Goal: Task Accomplishment & Management: Use online tool/utility

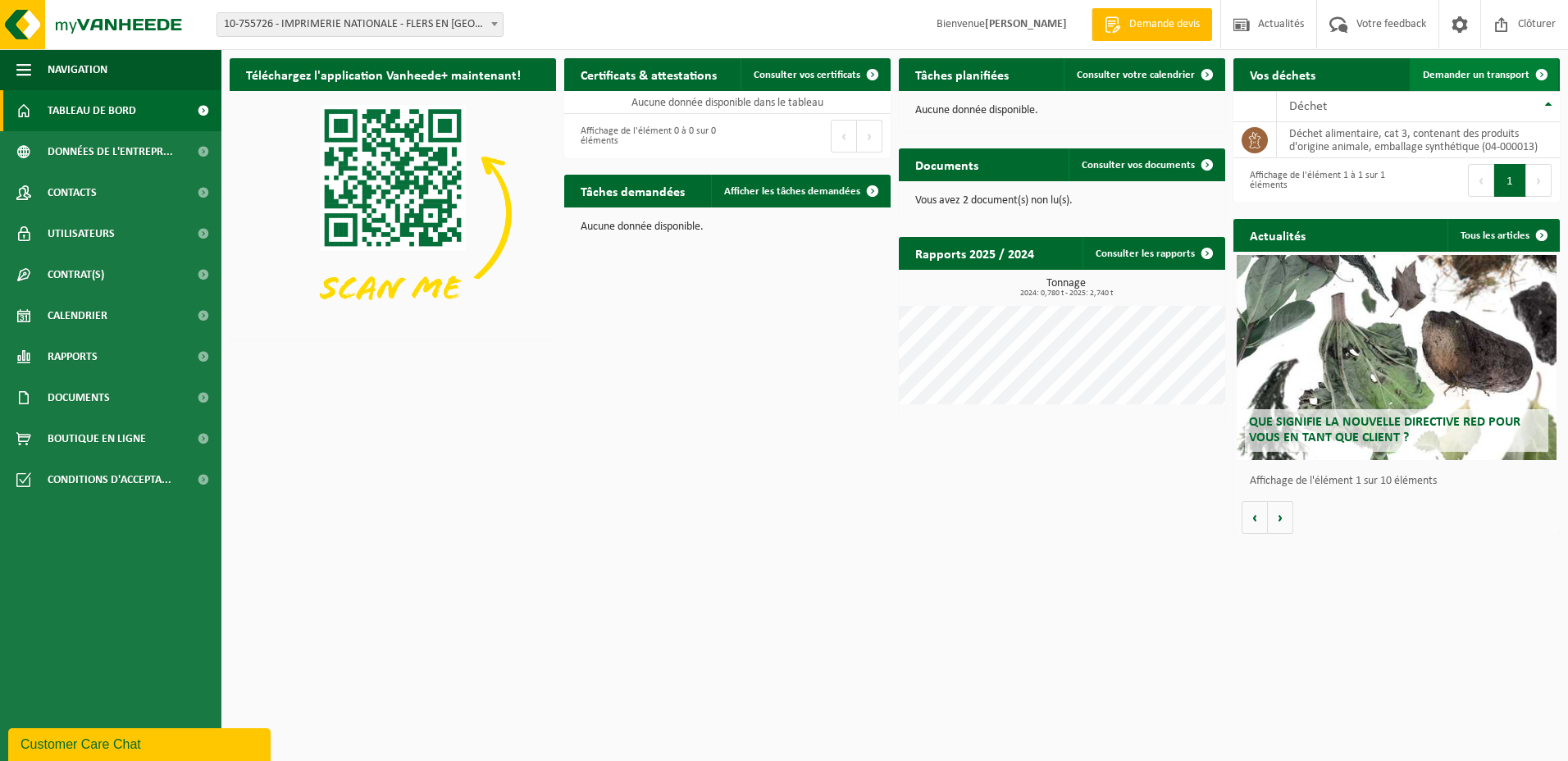
click at [1517, 79] on span "Demander un transport" at bounding box center [1476, 76] width 107 height 11
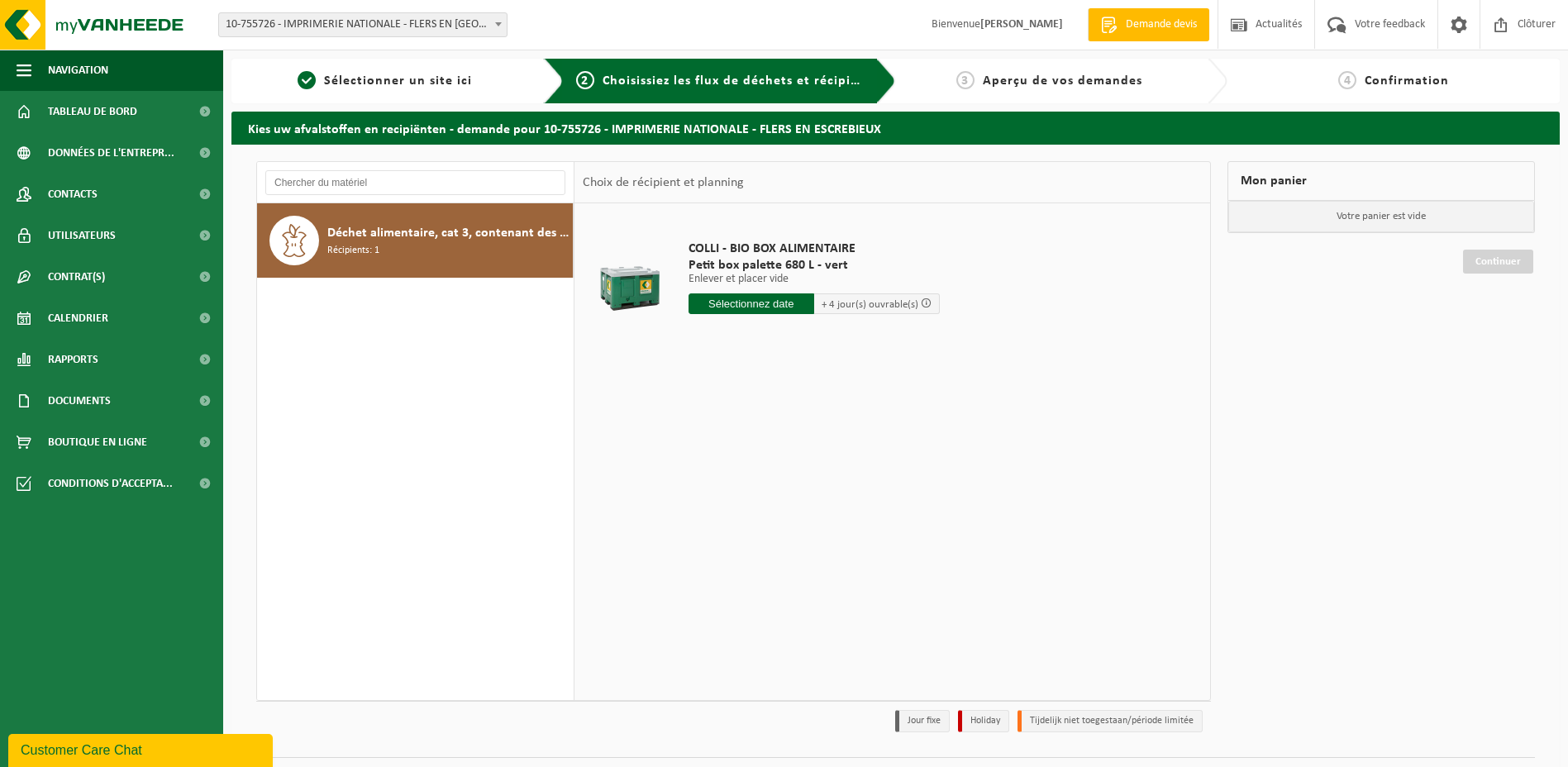
click at [759, 304] on input "text" at bounding box center [751, 304] width 126 height 20
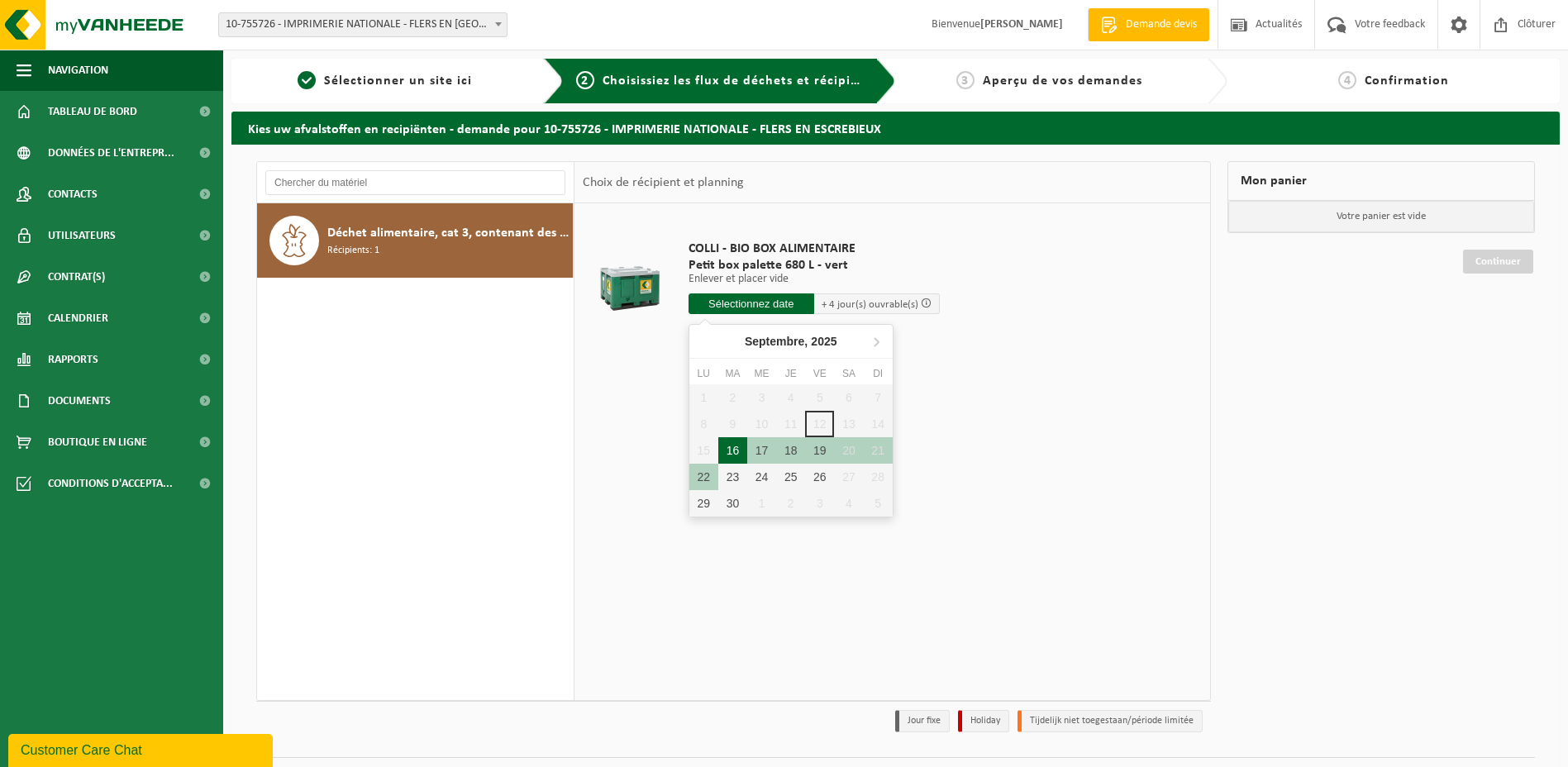
click at [743, 446] on div "16" at bounding box center [733, 450] width 29 height 26
type input "à partir de 2025-09-16"
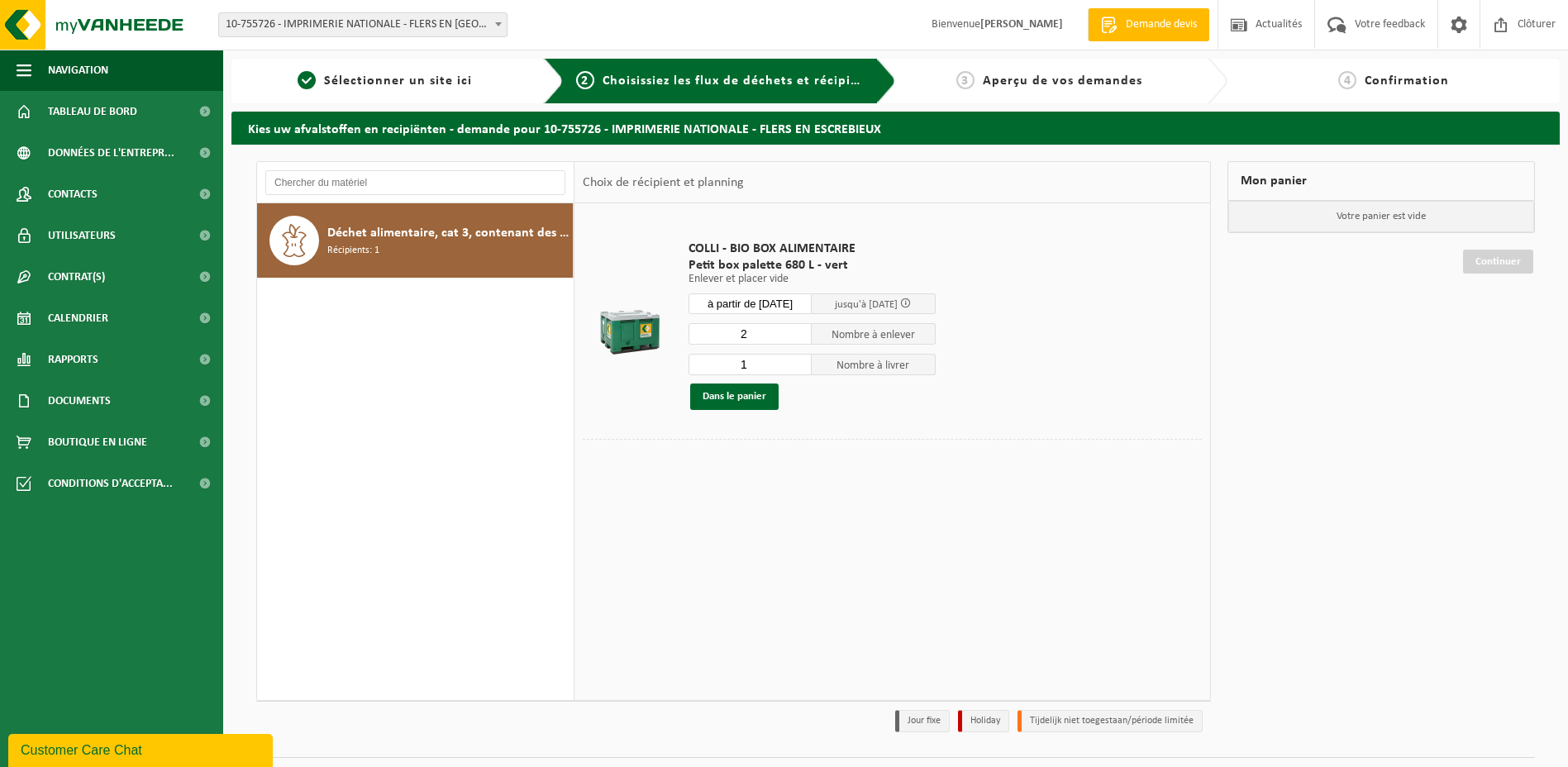
type input "2"
click at [799, 333] on input "2" at bounding box center [751, 334] width 124 height 21
type input "2"
click at [799, 364] on input "2" at bounding box center [751, 364] width 124 height 21
click at [758, 390] on button "Dans le panier" at bounding box center [734, 397] width 88 height 26
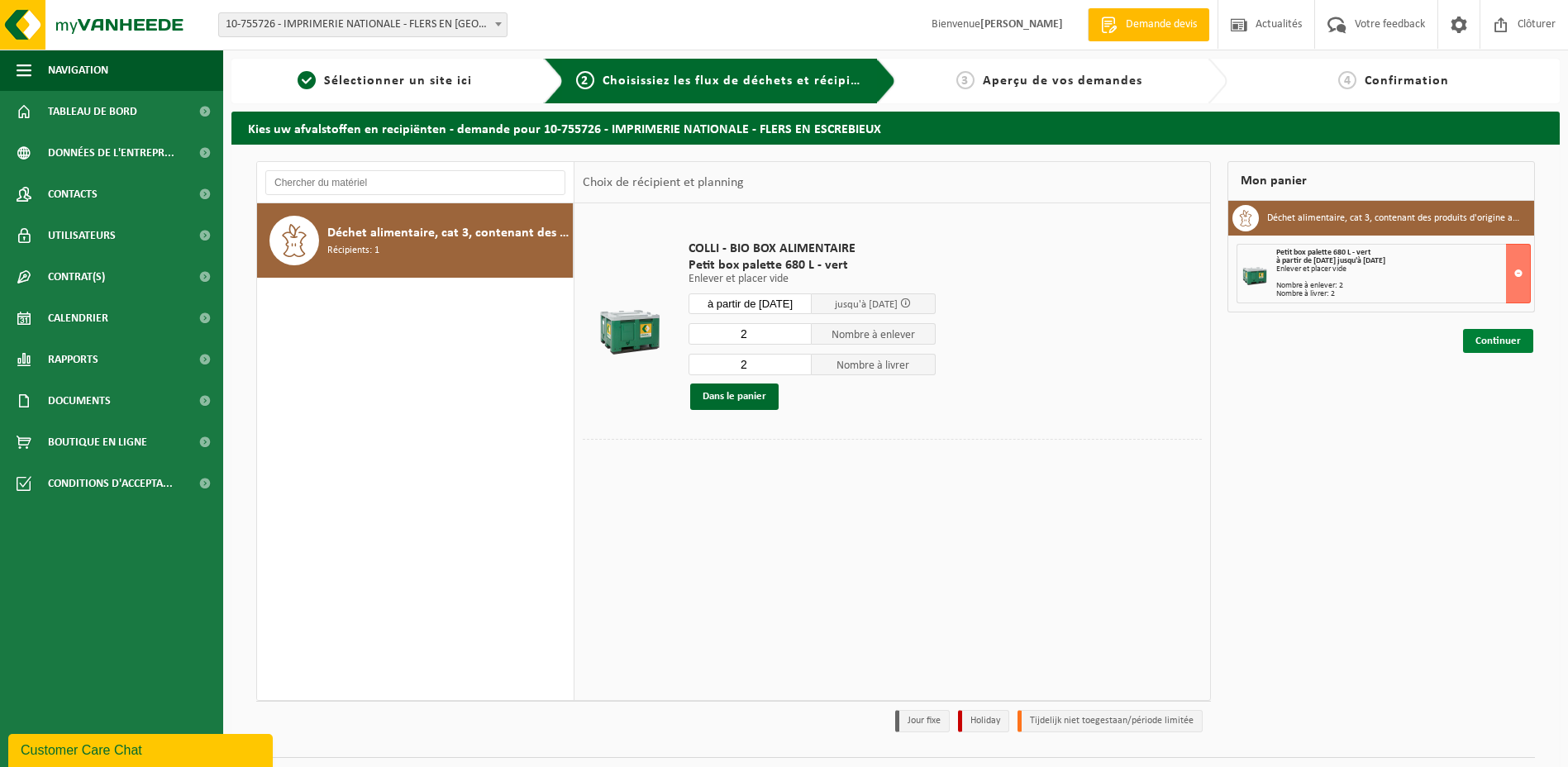
click at [1514, 346] on link "Continuer" at bounding box center [1499, 341] width 71 height 24
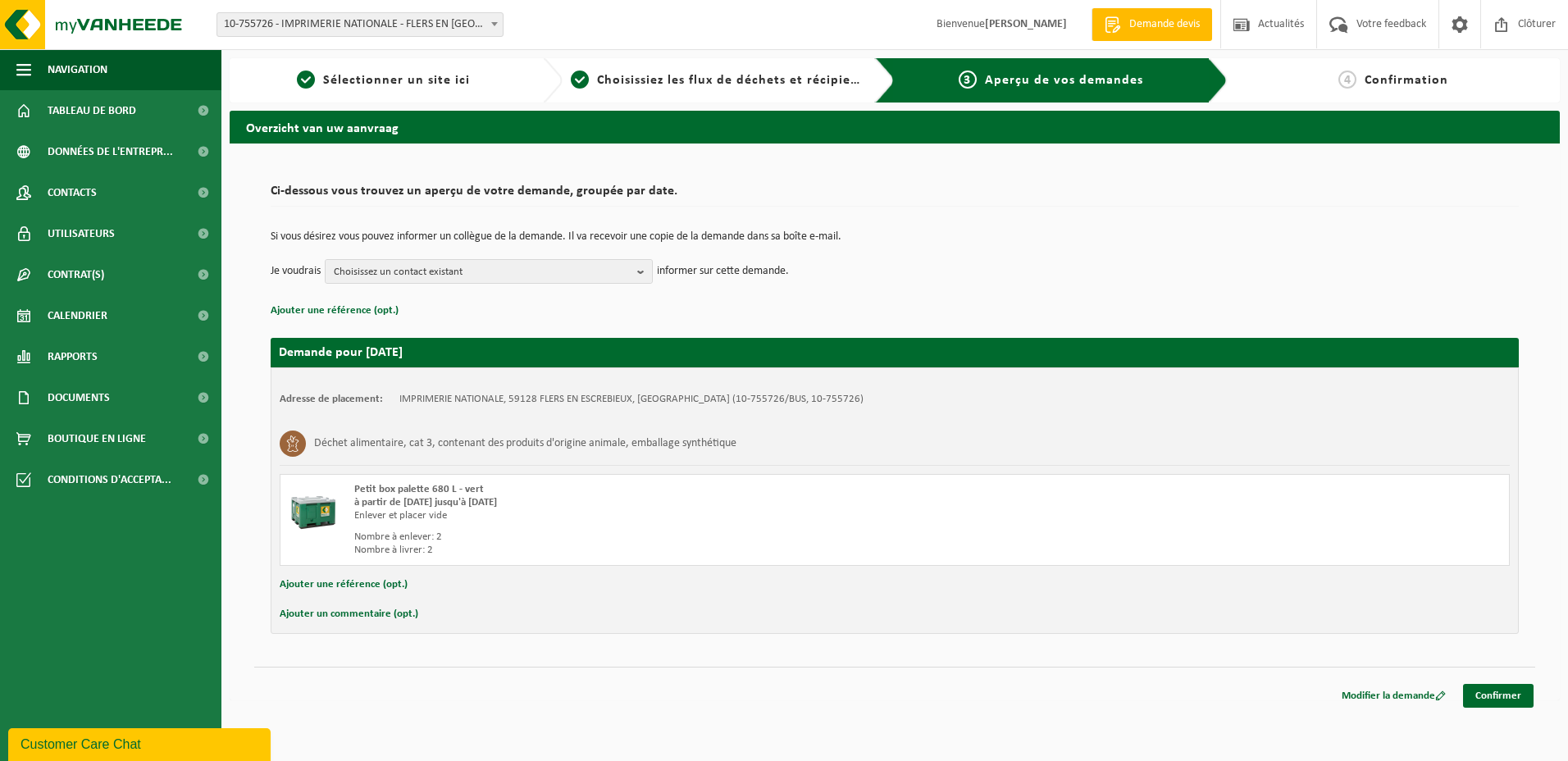
click at [578, 284] on div "Si vous désirez vous pouvez informer un collègue de la demande. Il va recevoir …" at bounding box center [894, 257] width 1248 height 85
click at [576, 279] on span "Choisissez un contact existant" at bounding box center [482, 272] width 297 height 25
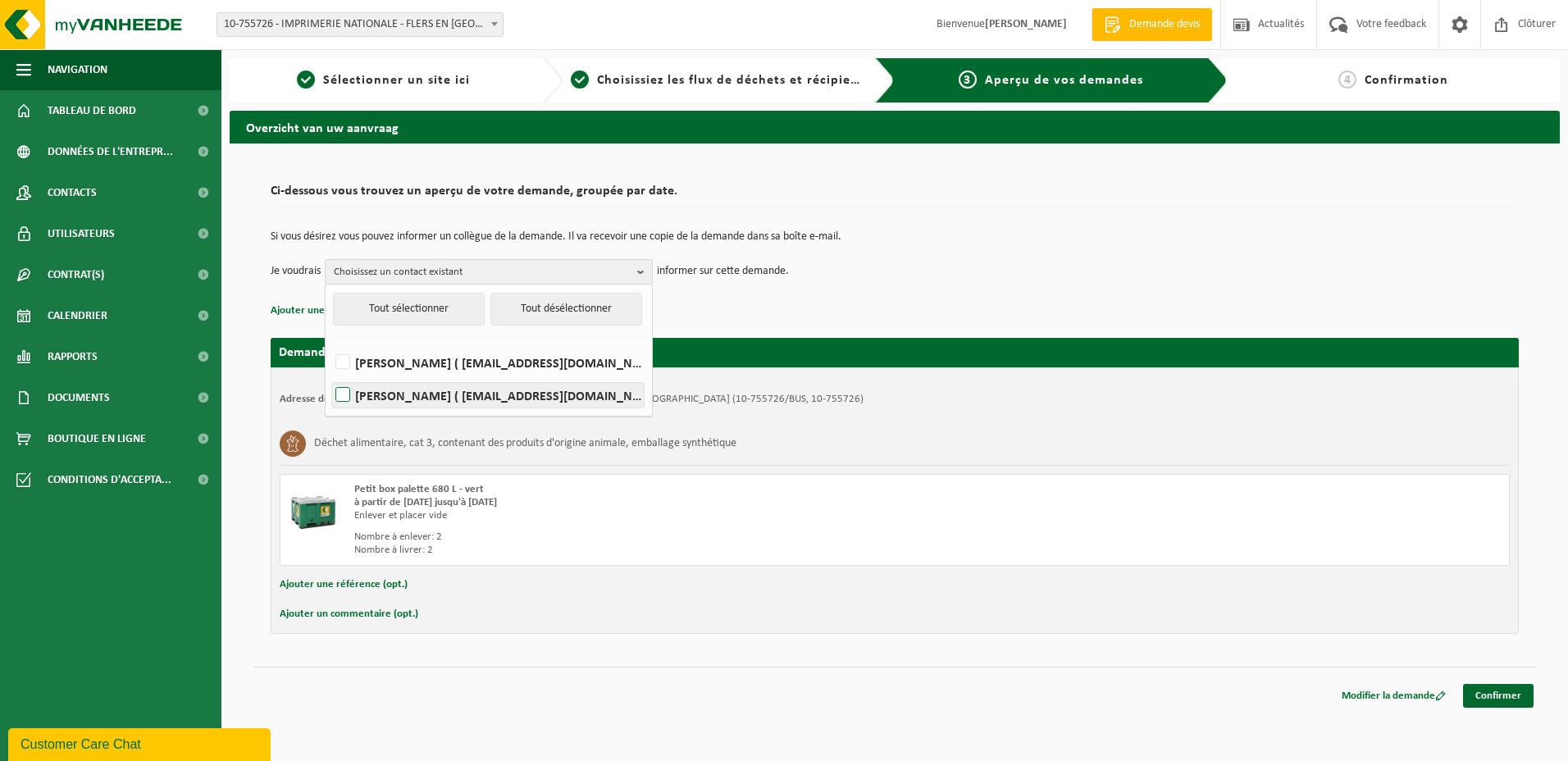
click at [473, 393] on label "Toni Montegani ( arfin-in@arf.fr )" at bounding box center [488, 395] width 312 height 25
click at [329, 375] on input "Toni Montegani ( arfin-in@arf.fr )" at bounding box center [328, 374] width 1 height 1
checkbox input "true"
click at [1241, 269] on td "Je voudrais Toni Montegani Tout sélectionner Tout désélectionner JEROME DELATTR…" at bounding box center [894, 271] width 1248 height 25
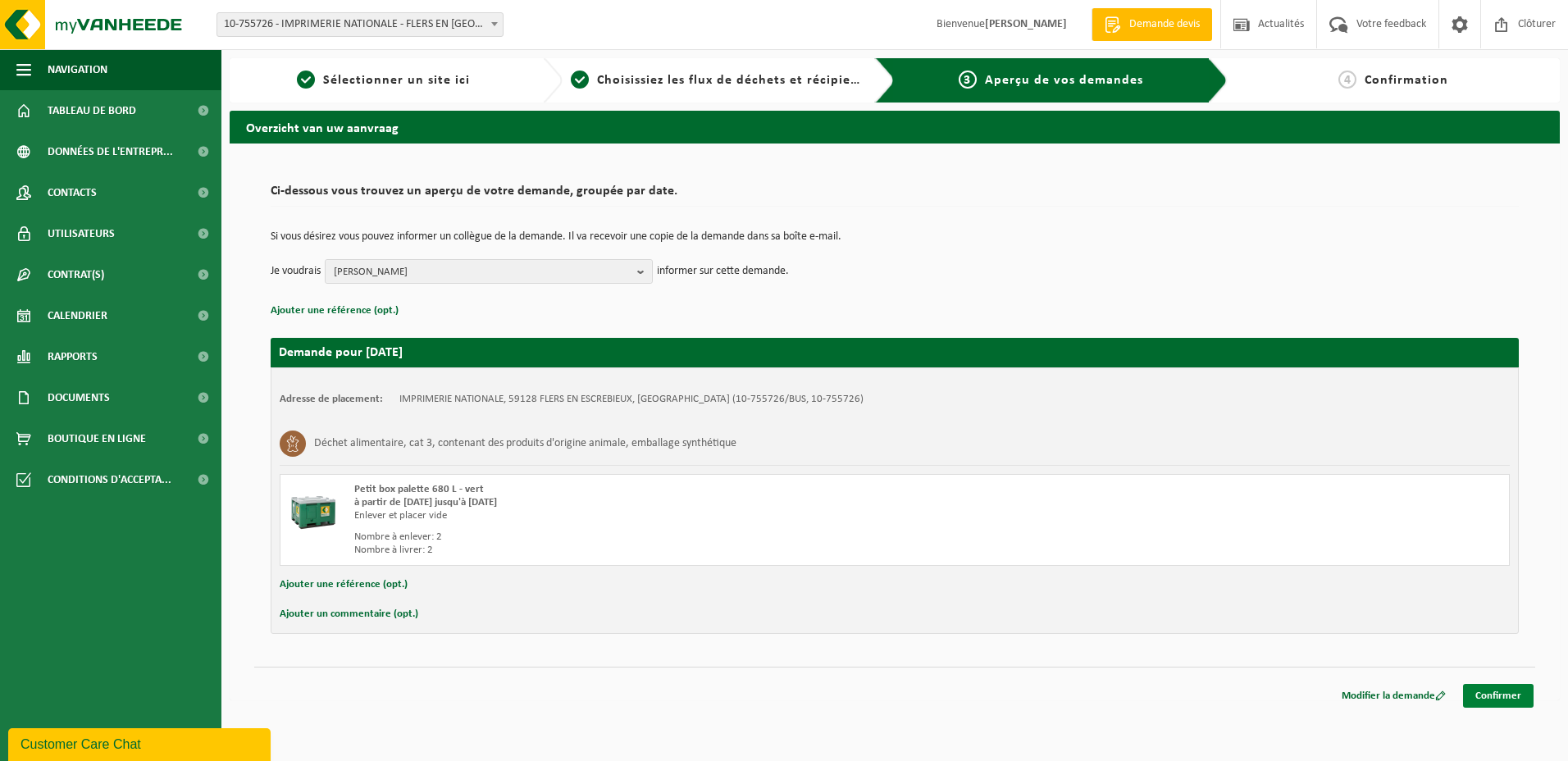
click at [1512, 686] on link "Confirmer" at bounding box center [1498, 696] width 70 height 24
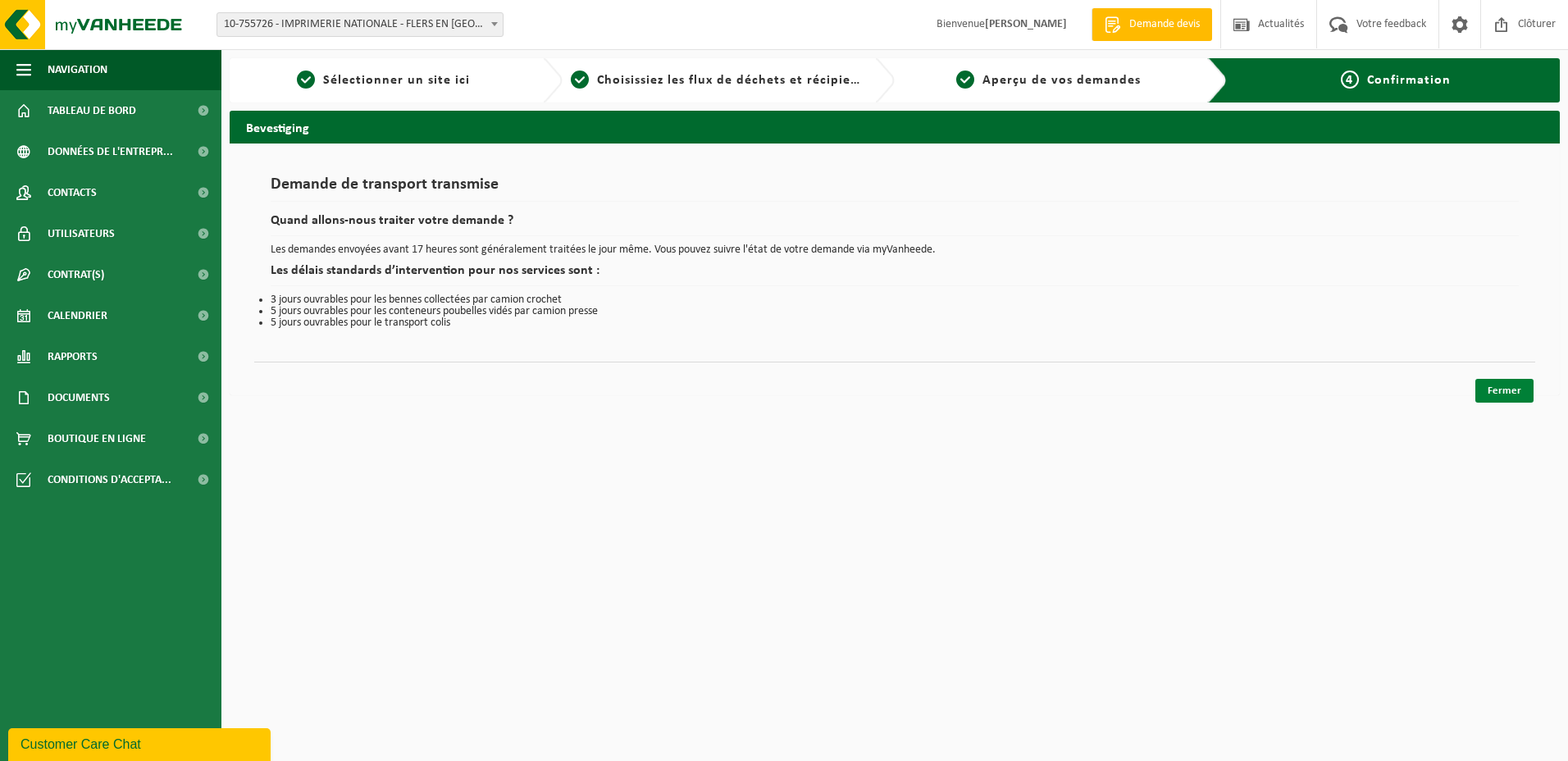
click at [1507, 388] on link "Fermer" at bounding box center [1503, 391] width 58 height 24
